Goal: Use online tool/utility: Utilize a website feature to perform a specific function

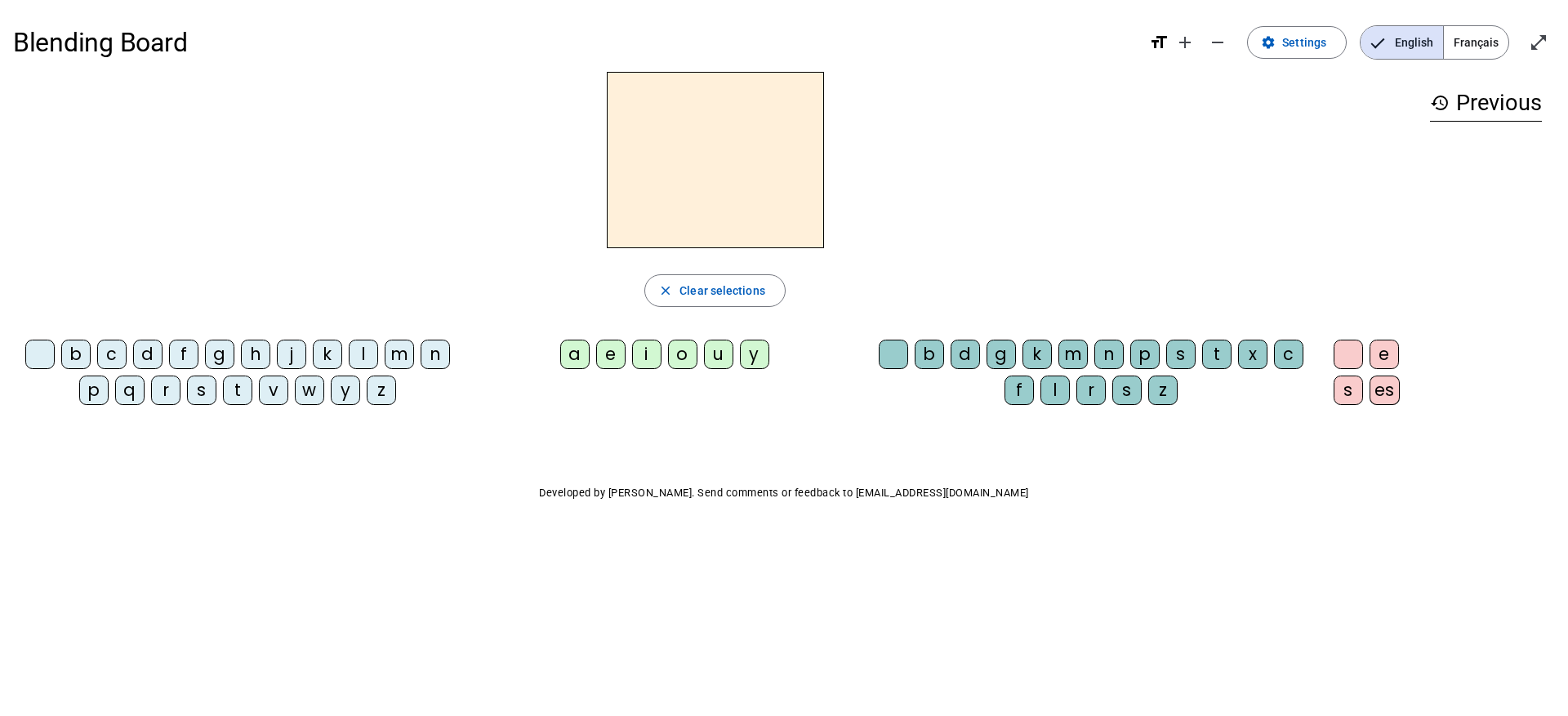
click at [283, 357] on div "j" at bounding box center [292, 355] width 30 height 30
click at [582, 360] on div "a" at bounding box center [575, 355] width 30 height 30
click at [1478, 39] on span "Français" at bounding box center [1476, 43] width 65 height 32
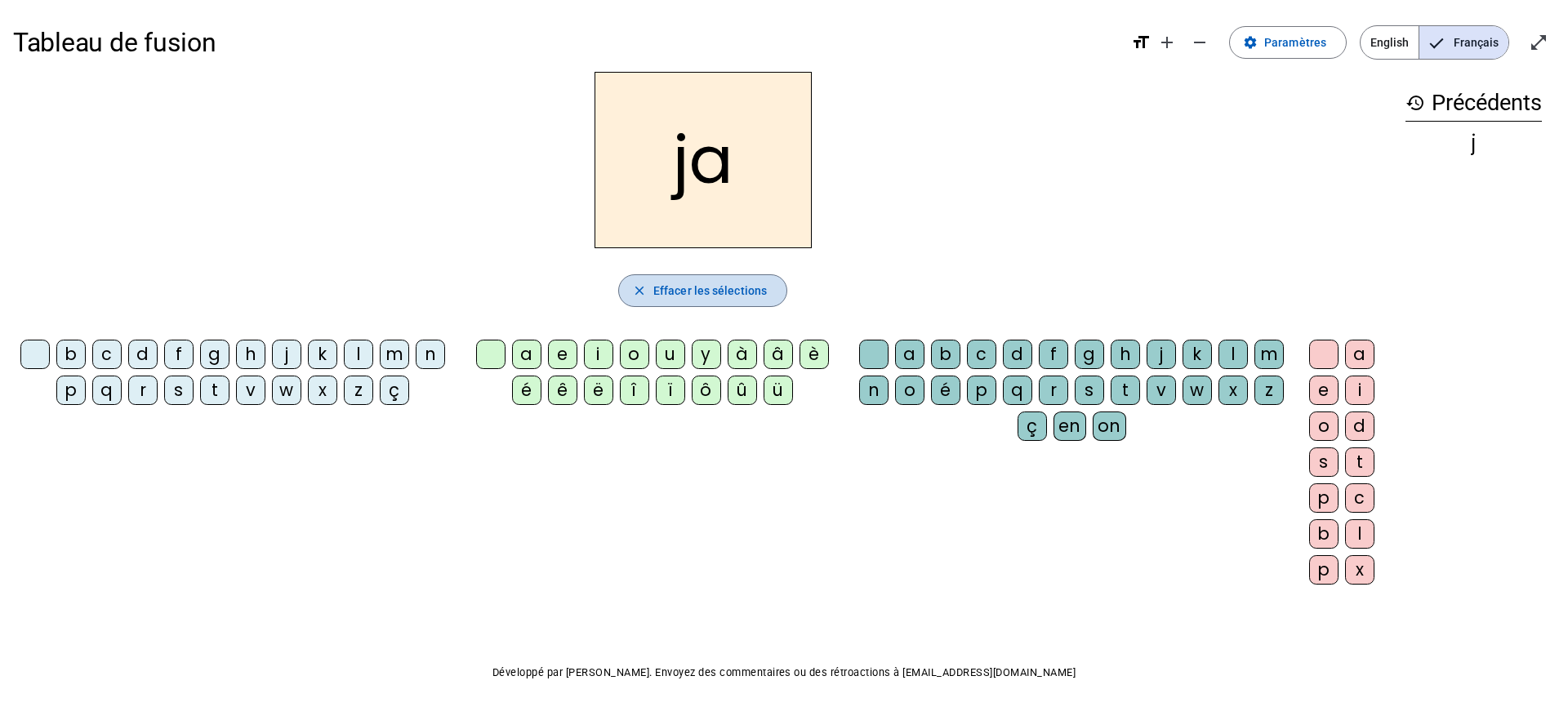
click at [711, 291] on span "Effacer les sélections" at bounding box center [711, 290] width 114 height 20
click at [1070, 427] on div "en" at bounding box center [1070, 426] width 32 height 30
click at [246, 360] on div "h" at bounding box center [251, 355] width 30 height 30
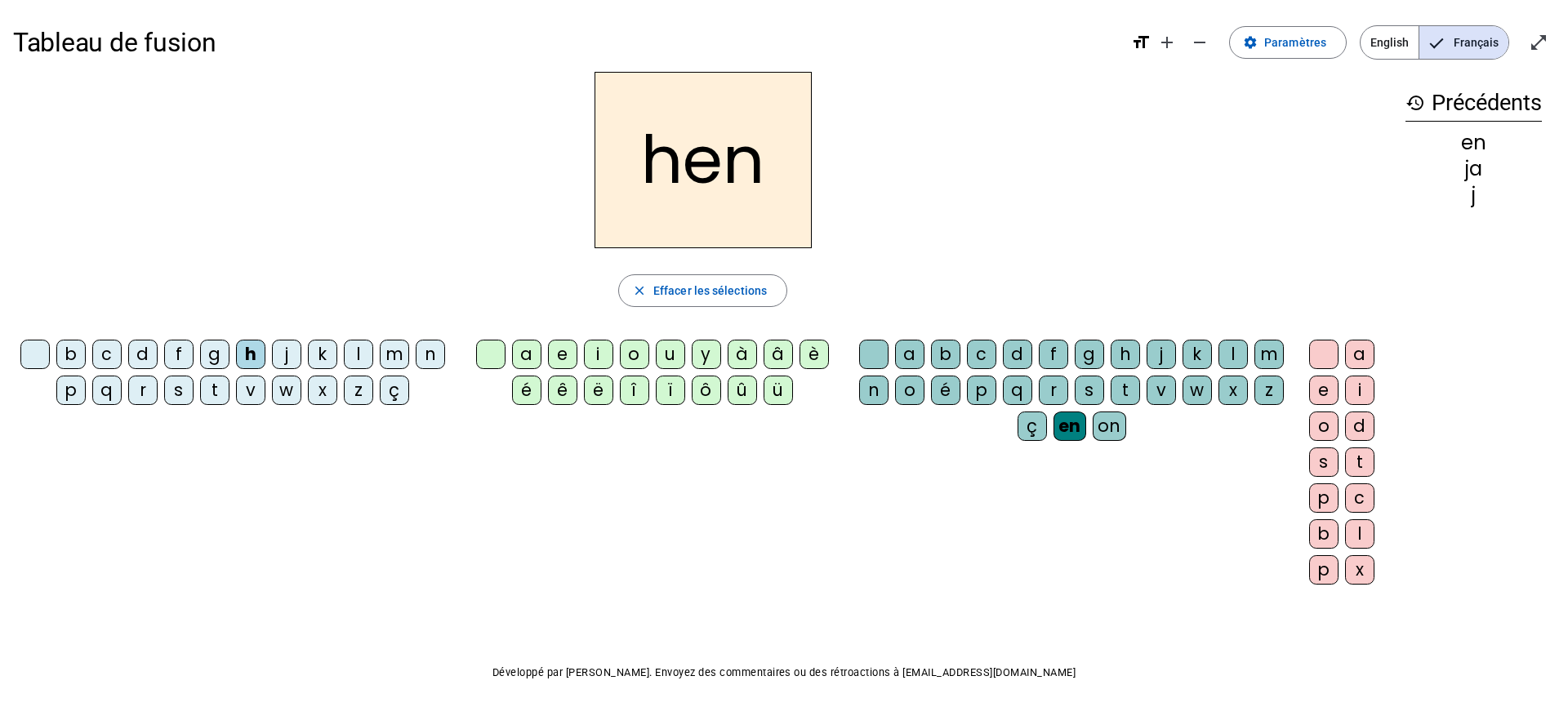
click at [208, 360] on div "g" at bounding box center [214, 355] width 30 height 30
click at [154, 357] on div "d" at bounding box center [143, 355] width 30 height 30
click at [106, 358] on div "c" at bounding box center [107, 355] width 30 height 30
click at [77, 356] on div "b" at bounding box center [71, 355] width 30 height 30
click at [1076, 424] on div "en" at bounding box center [1070, 426] width 32 height 30
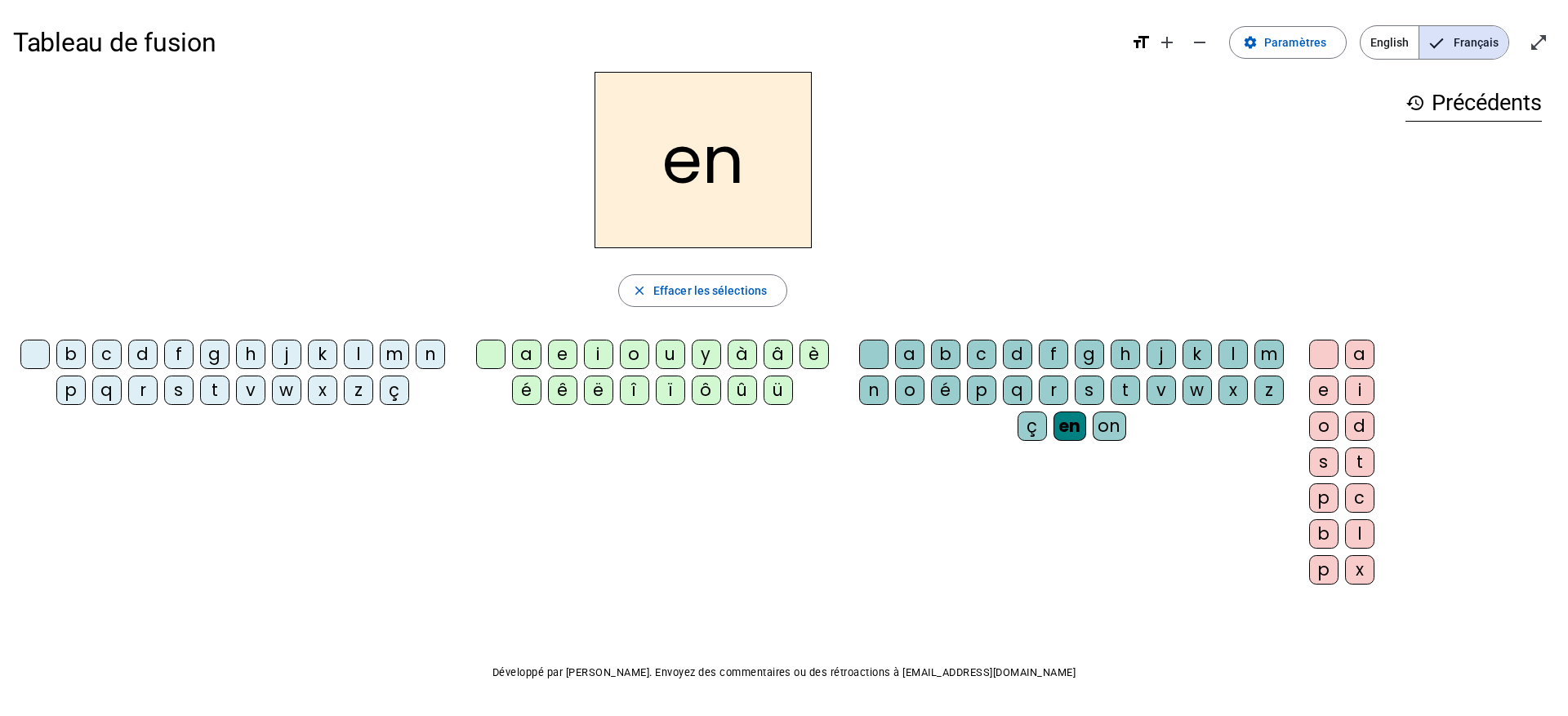
click at [71, 357] on div "b" at bounding box center [71, 355] width 30 height 30
click at [101, 357] on div "c" at bounding box center [107, 355] width 30 height 30
click at [139, 356] on div "d" at bounding box center [143, 355] width 30 height 30
click at [193, 358] on letter-bubble "f" at bounding box center [182, 358] width 36 height 36
click at [239, 359] on div "h" at bounding box center [251, 355] width 30 height 30
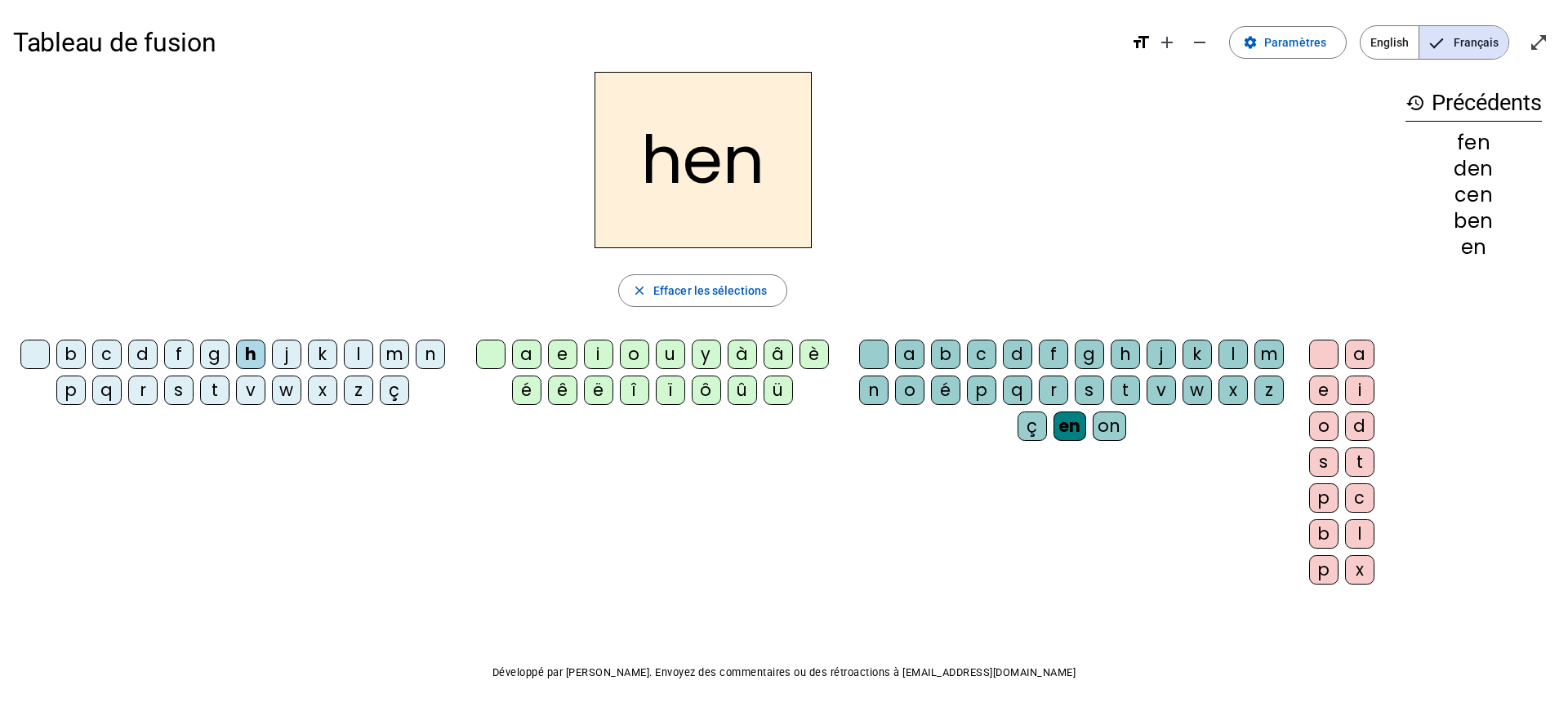
click at [296, 357] on div "j" at bounding box center [287, 355] width 30 height 30
click at [112, 395] on div "q" at bounding box center [107, 390] width 30 height 30
click at [145, 396] on div "r" at bounding box center [143, 390] width 30 height 30
click at [903, 355] on div "a" at bounding box center [910, 355] width 30 height 30
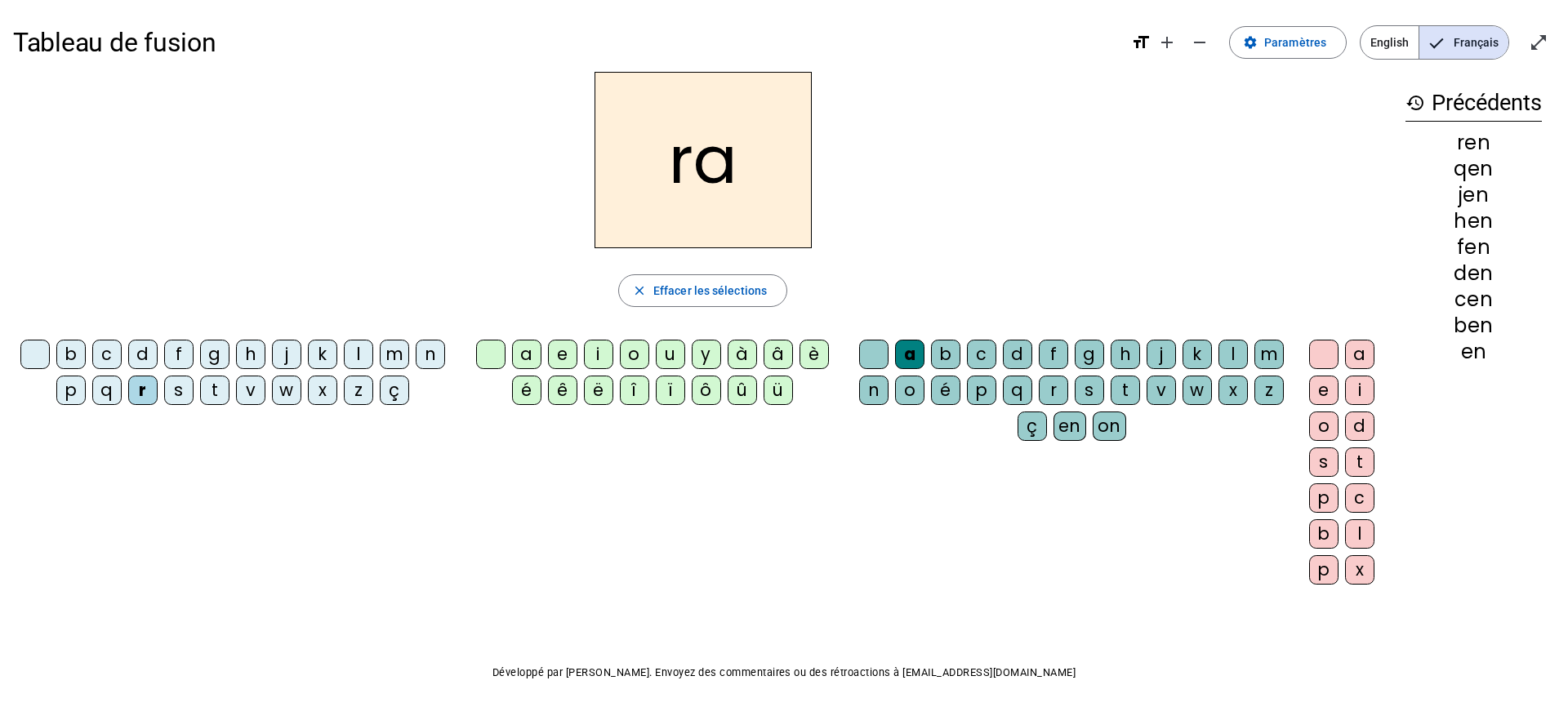
click at [952, 351] on div "b" at bounding box center [946, 355] width 30 height 30
click at [989, 350] on div "c" at bounding box center [981, 355] width 30 height 30
click at [1028, 345] on div "d" at bounding box center [1018, 355] width 30 height 30
click at [656, 358] on div "u" at bounding box center [670, 355] width 30 height 30
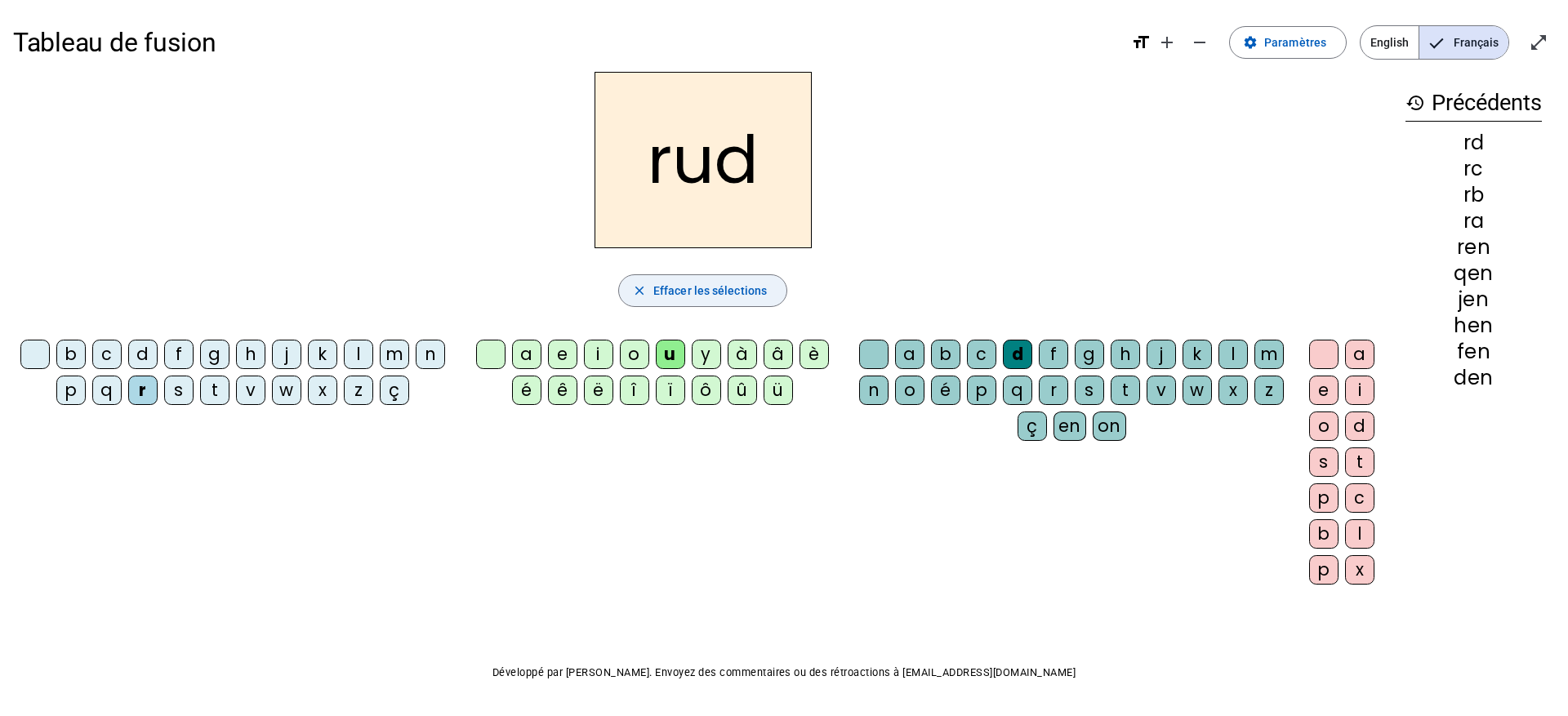
click at [645, 290] on mat-icon "close" at bounding box center [639, 290] width 14 height 14
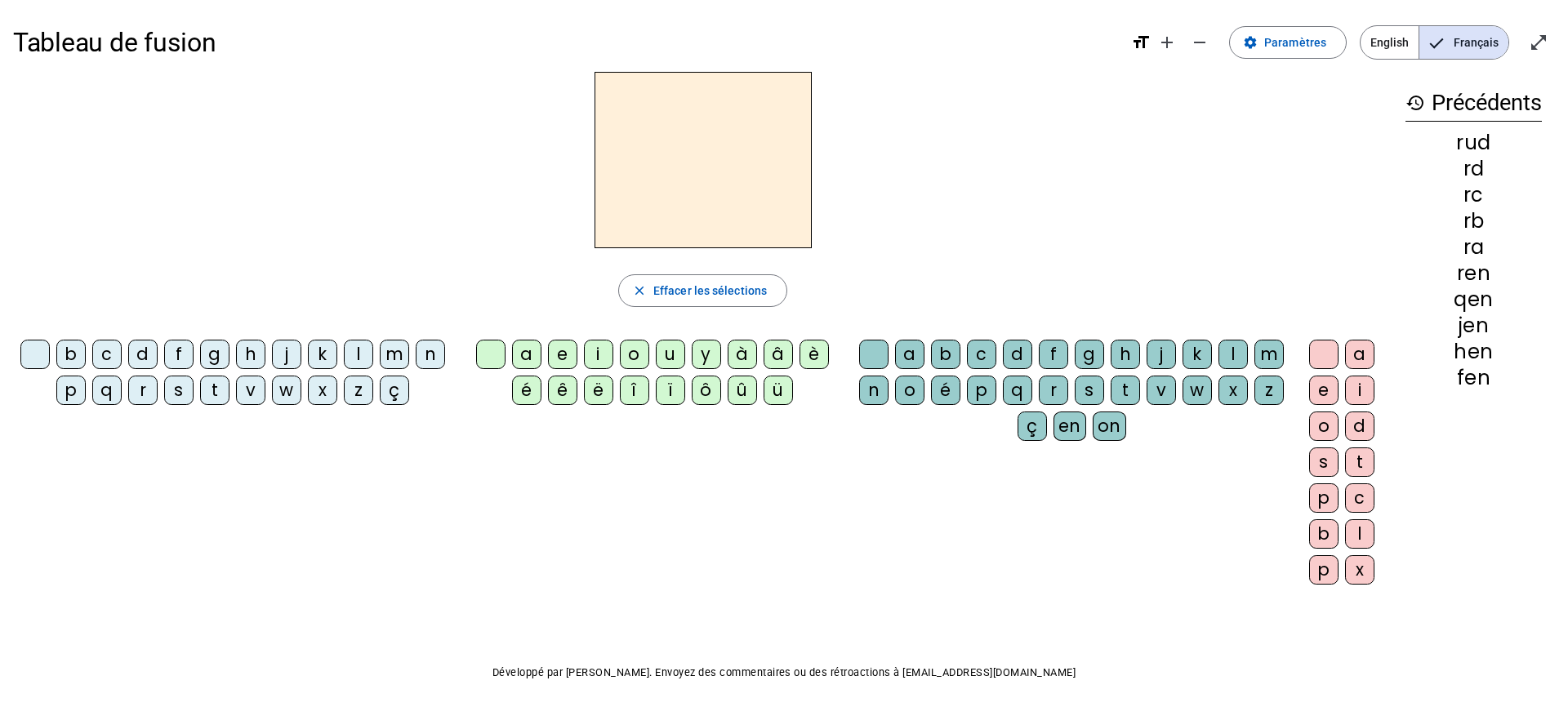
click at [1109, 434] on div "on" at bounding box center [1109, 426] width 33 height 30
click at [106, 389] on div "q" at bounding box center [107, 390] width 30 height 30
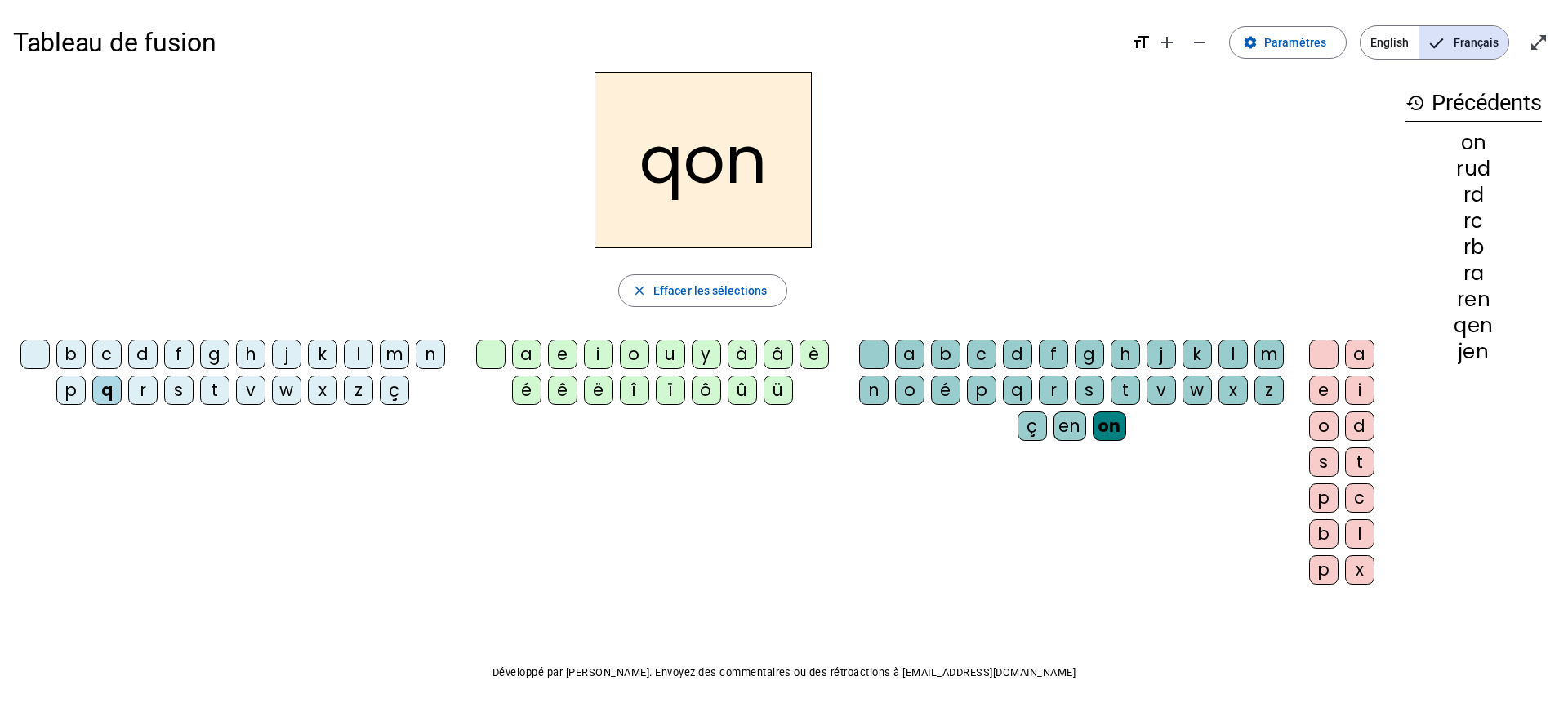
click at [668, 357] on div "u" at bounding box center [670, 355] width 30 height 30
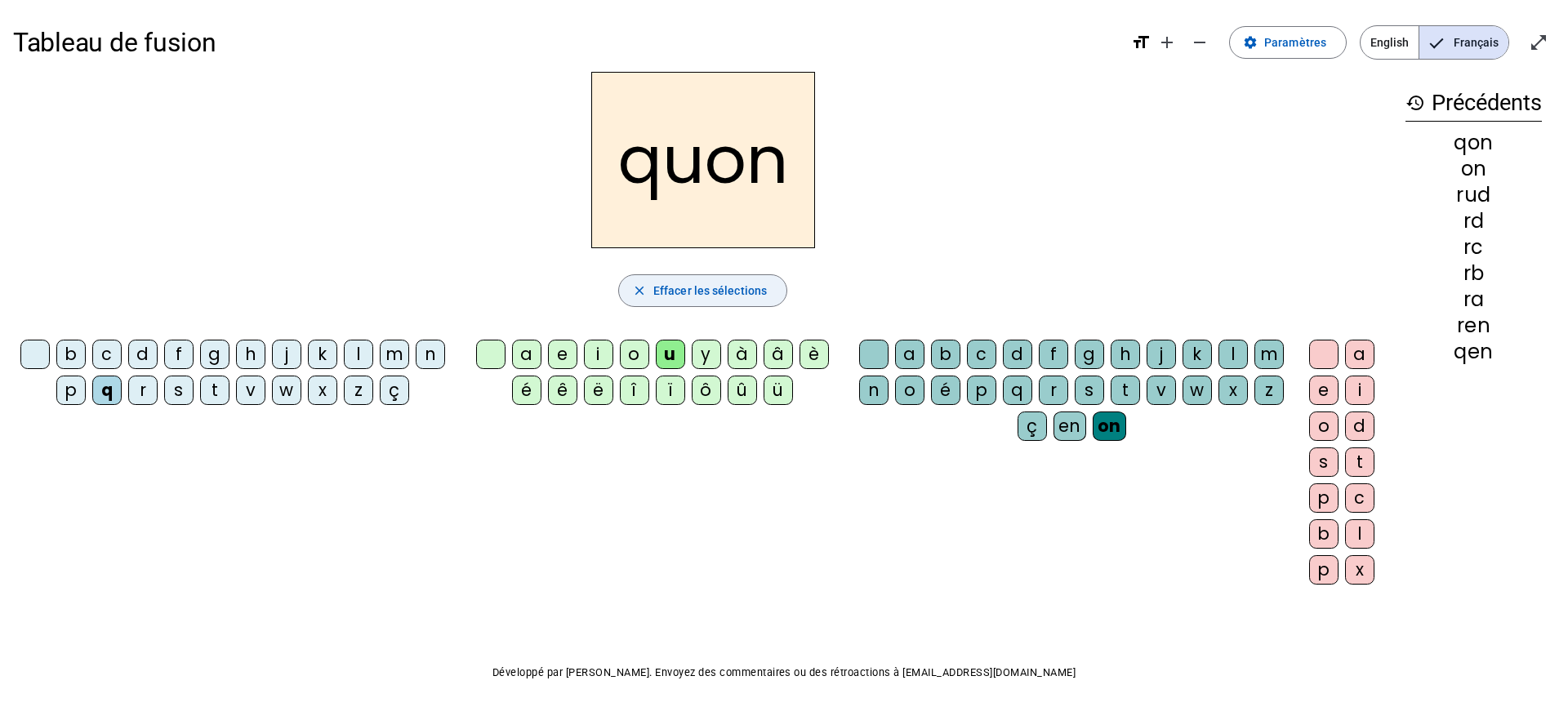
click at [662, 293] on span "Effacer les sélections" at bounding box center [711, 290] width 114 height 20
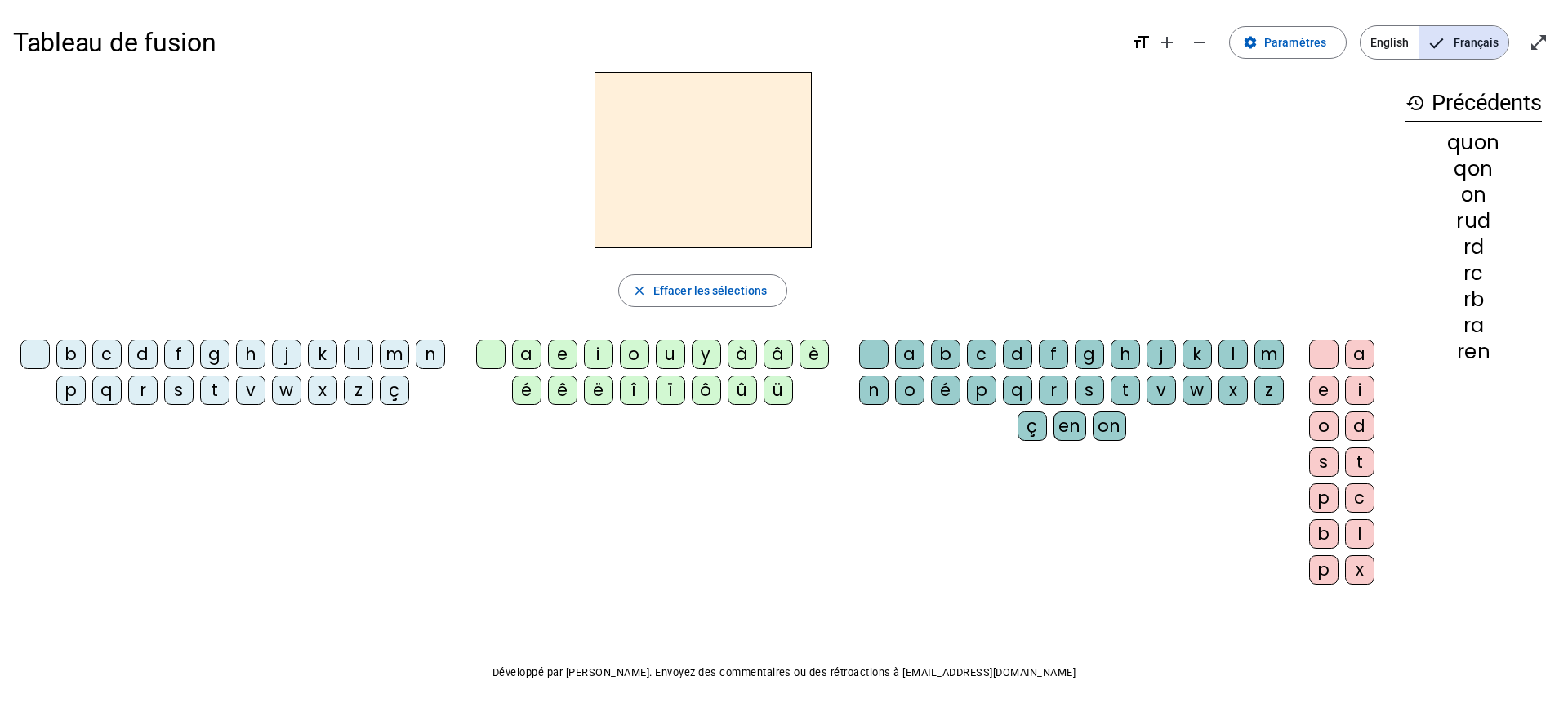
click at [1106, 432] on div "on" at bounding box center [1109, 426] width 33 height 30
click at [138, 392] on div "r" at bounding box center [143, 390] width 30 height 30
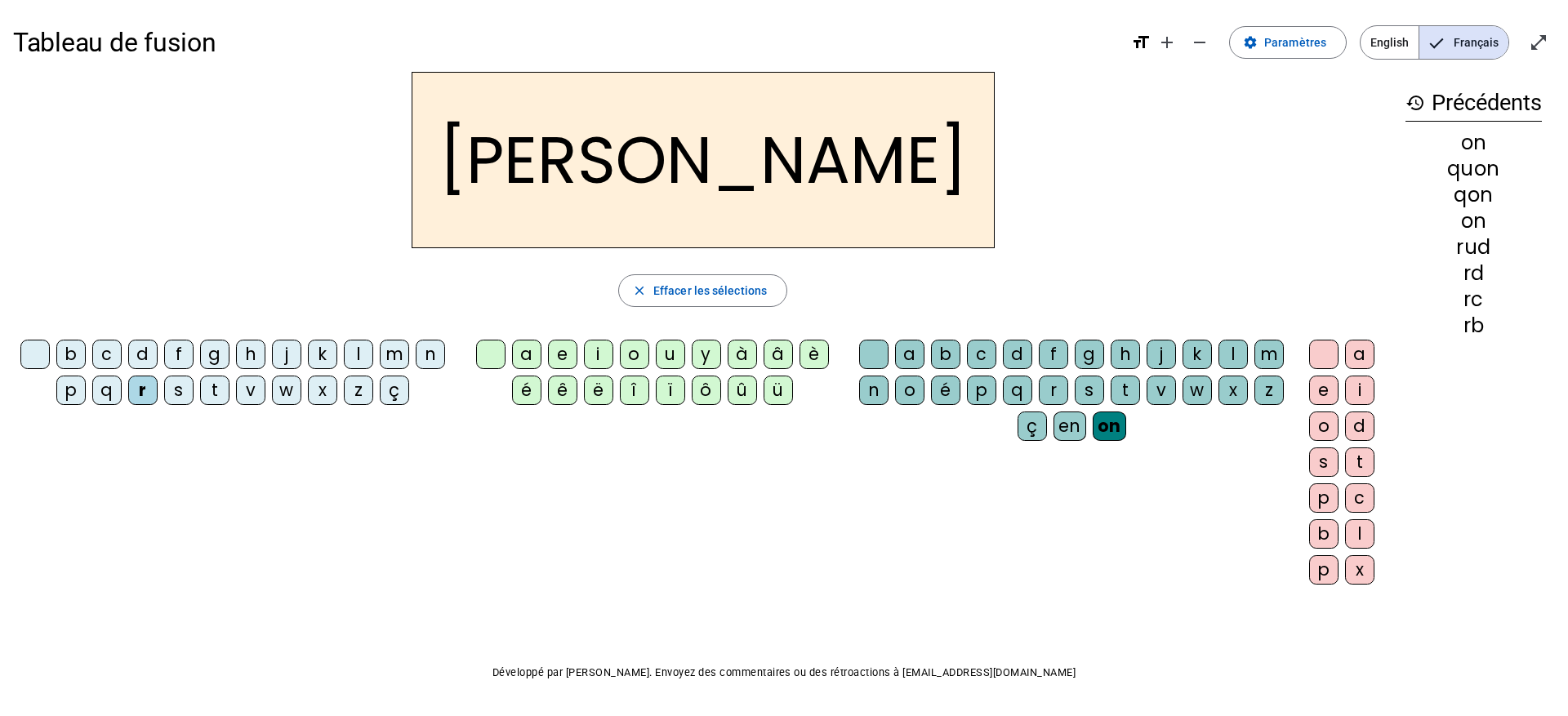
click at [1366, 429] on div "d" at bounding box center [1360, 426] width 30 height 30
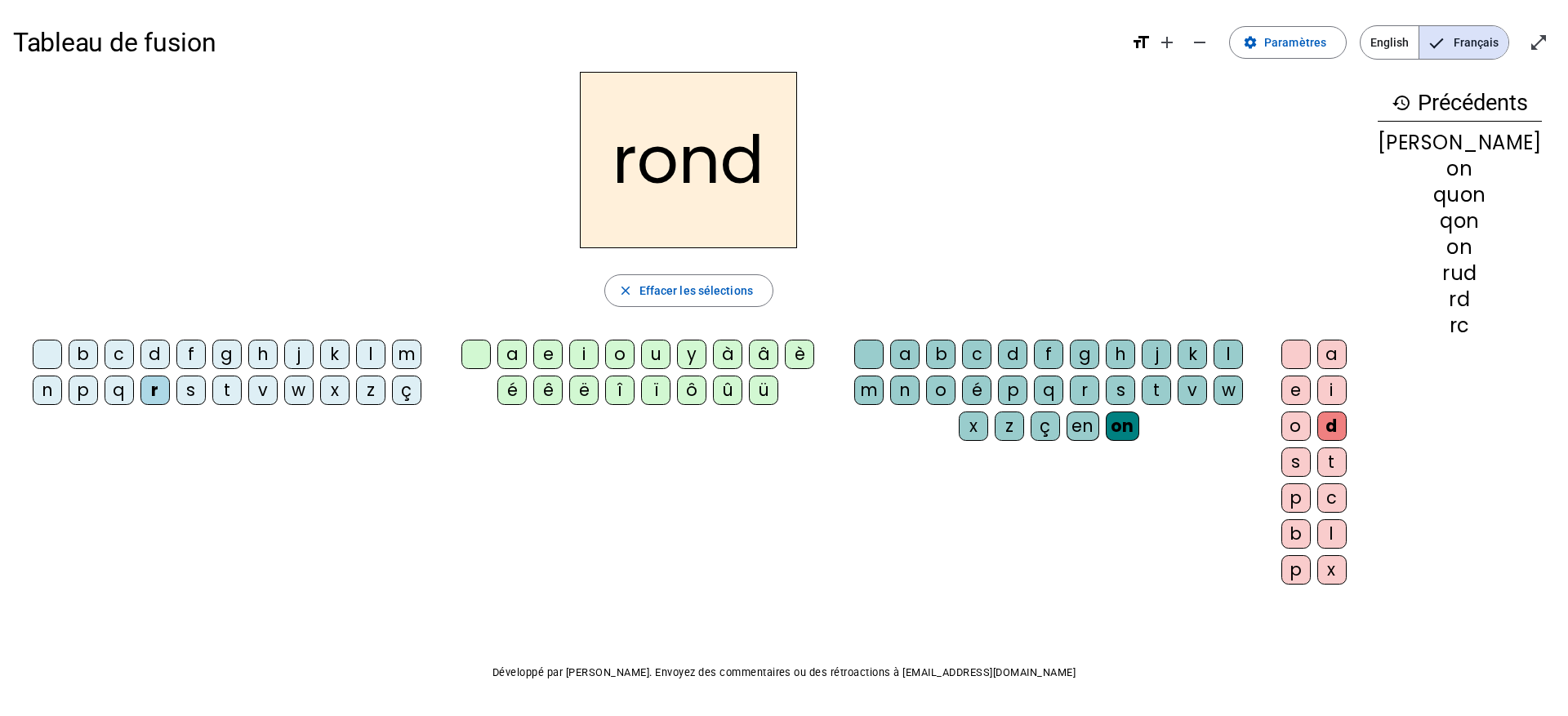
click at [1347, 429] on div "d" at bounding box center [1332, 426] width 30 height 30
click at [1347, 428] on div "d" at bounding box center [1332, 426] width 30 height 30
click at [185, 354] on div "f" at bounding box center [190, 355] width 30 height 30
click at [392, 359] on div "m" at bounding box center [406, 355] width 30 height 30
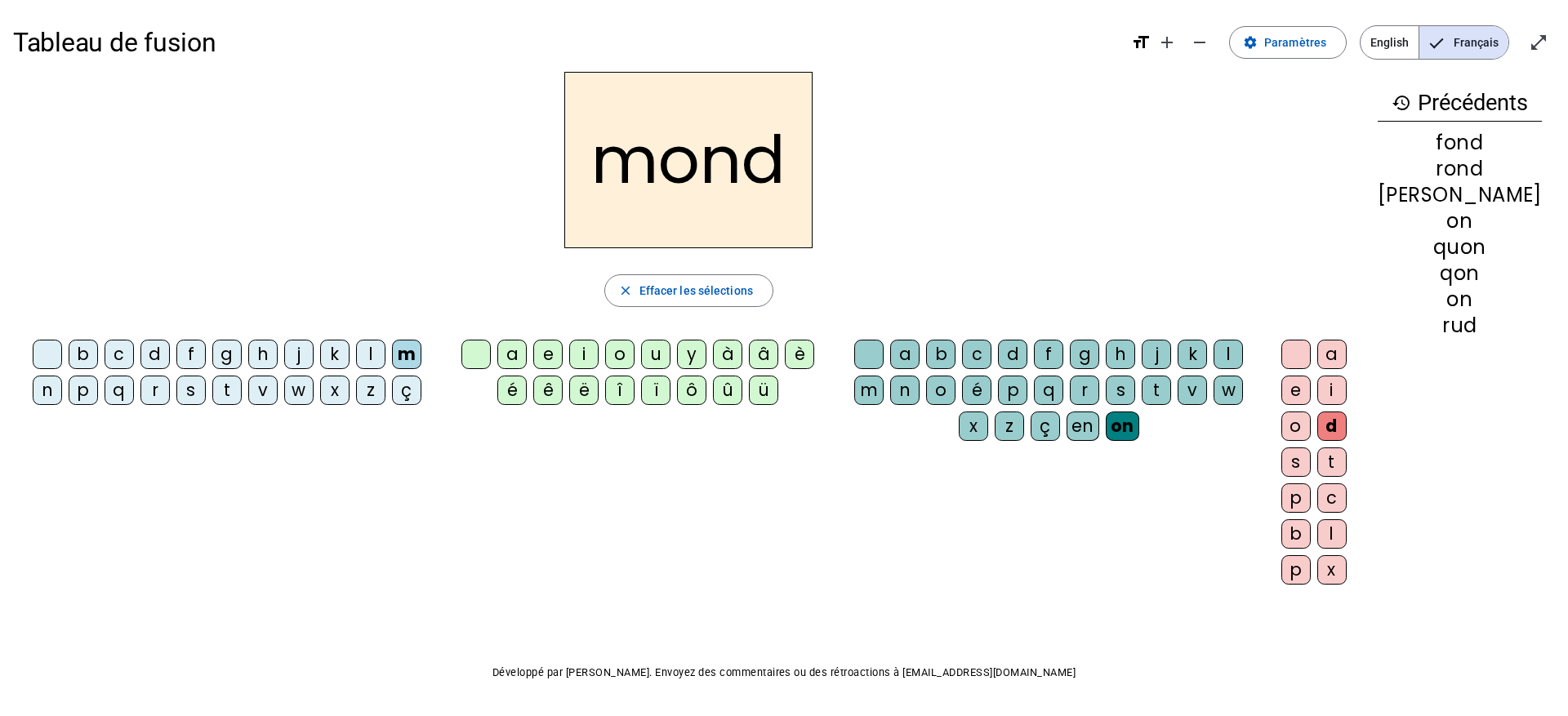
click at [1311, 390] on div "e" at bounding box center [1296, 390] width 30 height 30
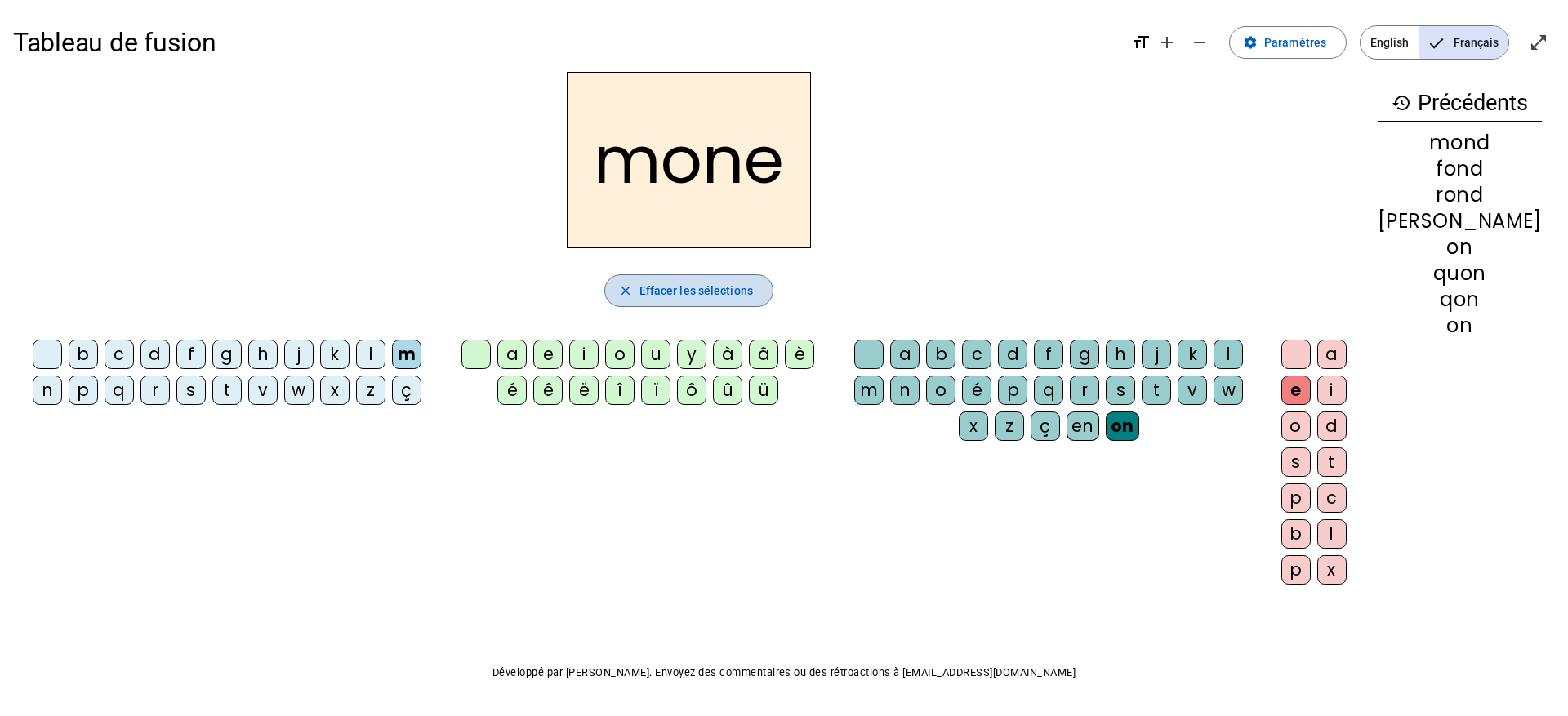
click at [685, 293] on span "Effacer les sélections" at bounding box center [696, 290] width 114 height 20
